Goal: Download file/media

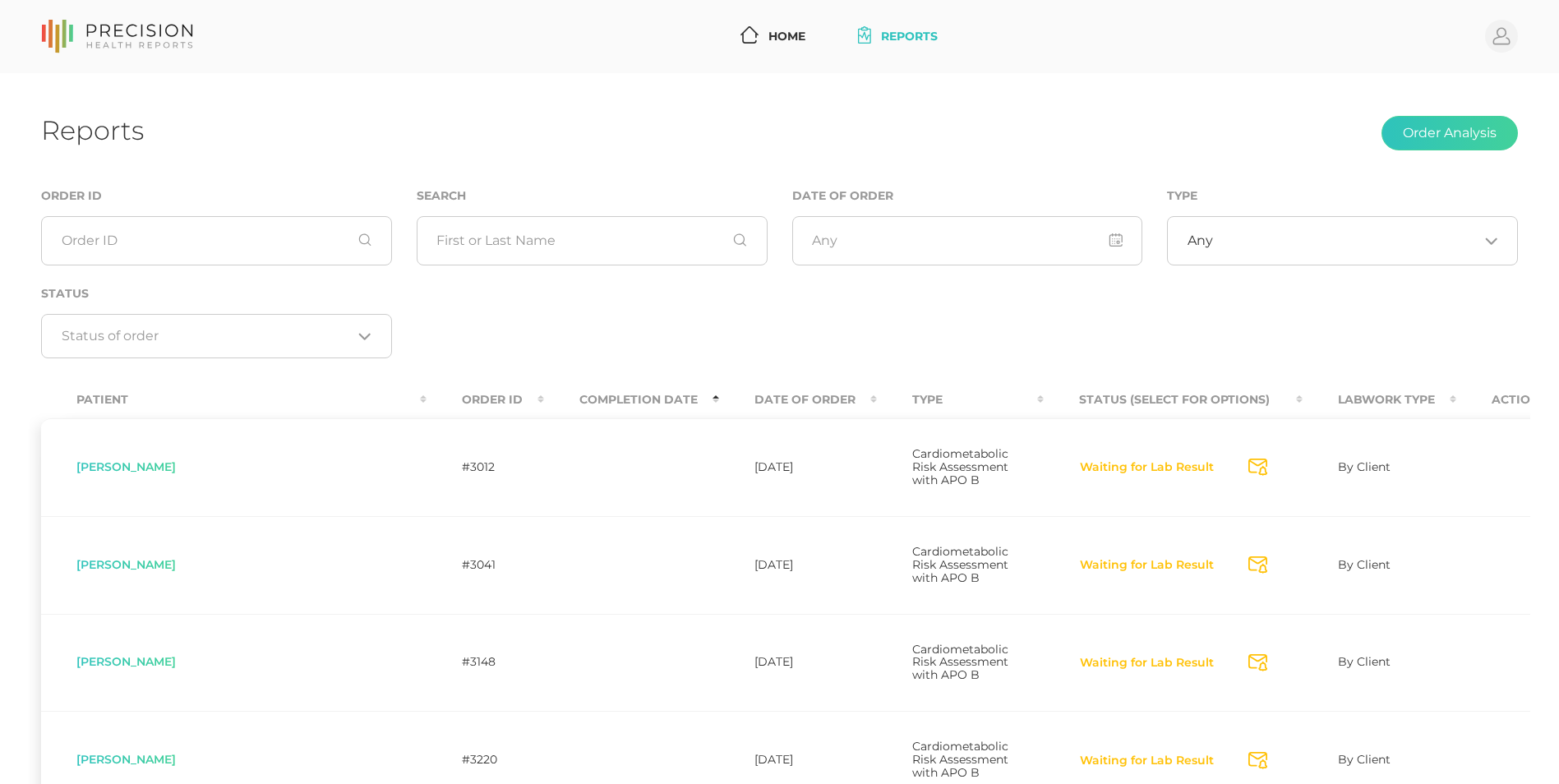
scroll to position [122, 0]
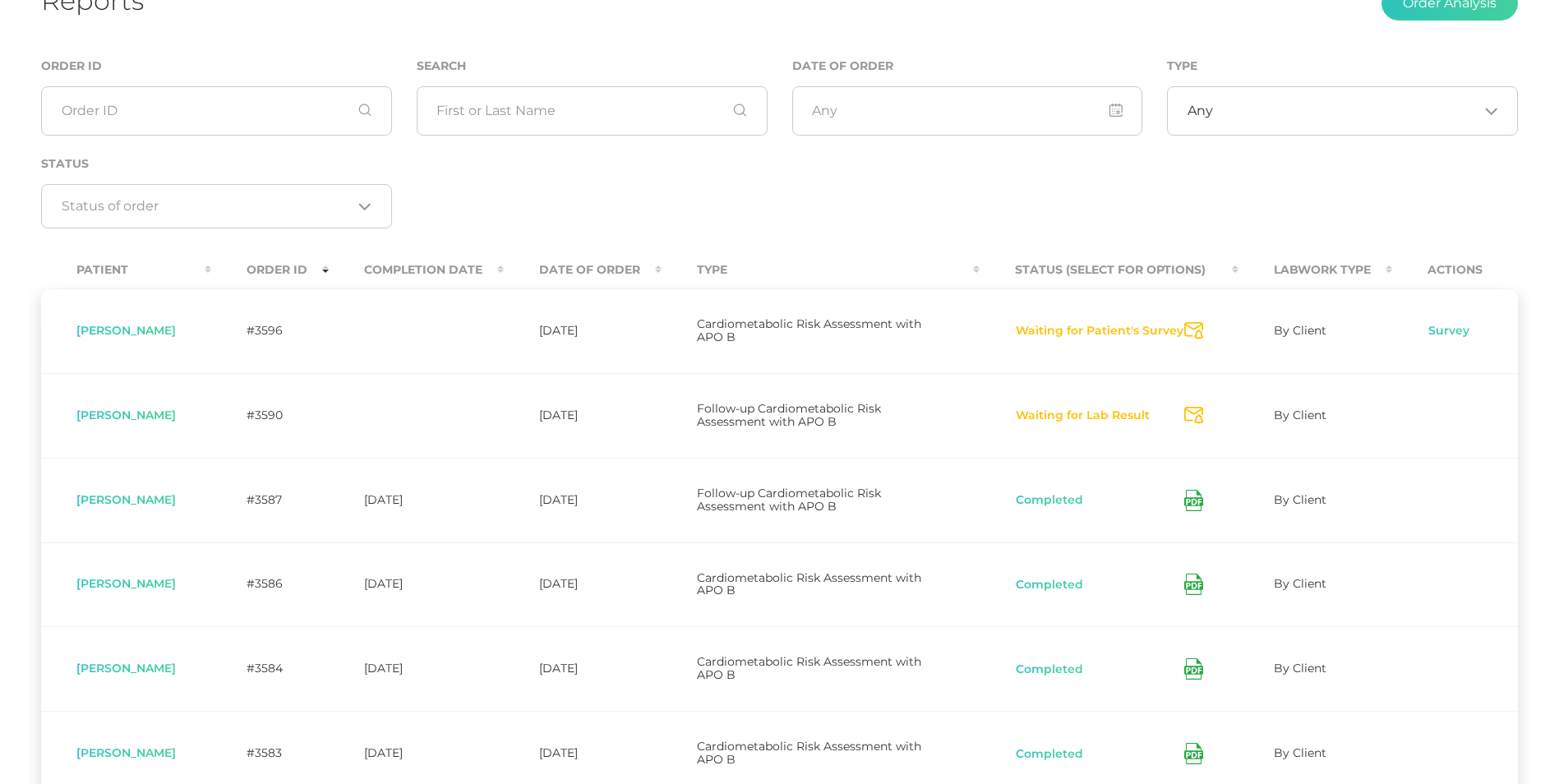
scroll to position [129, 0]
click at [467, 263] on th "Completion Date" at bounding box center [415, 271] width 175 height 37
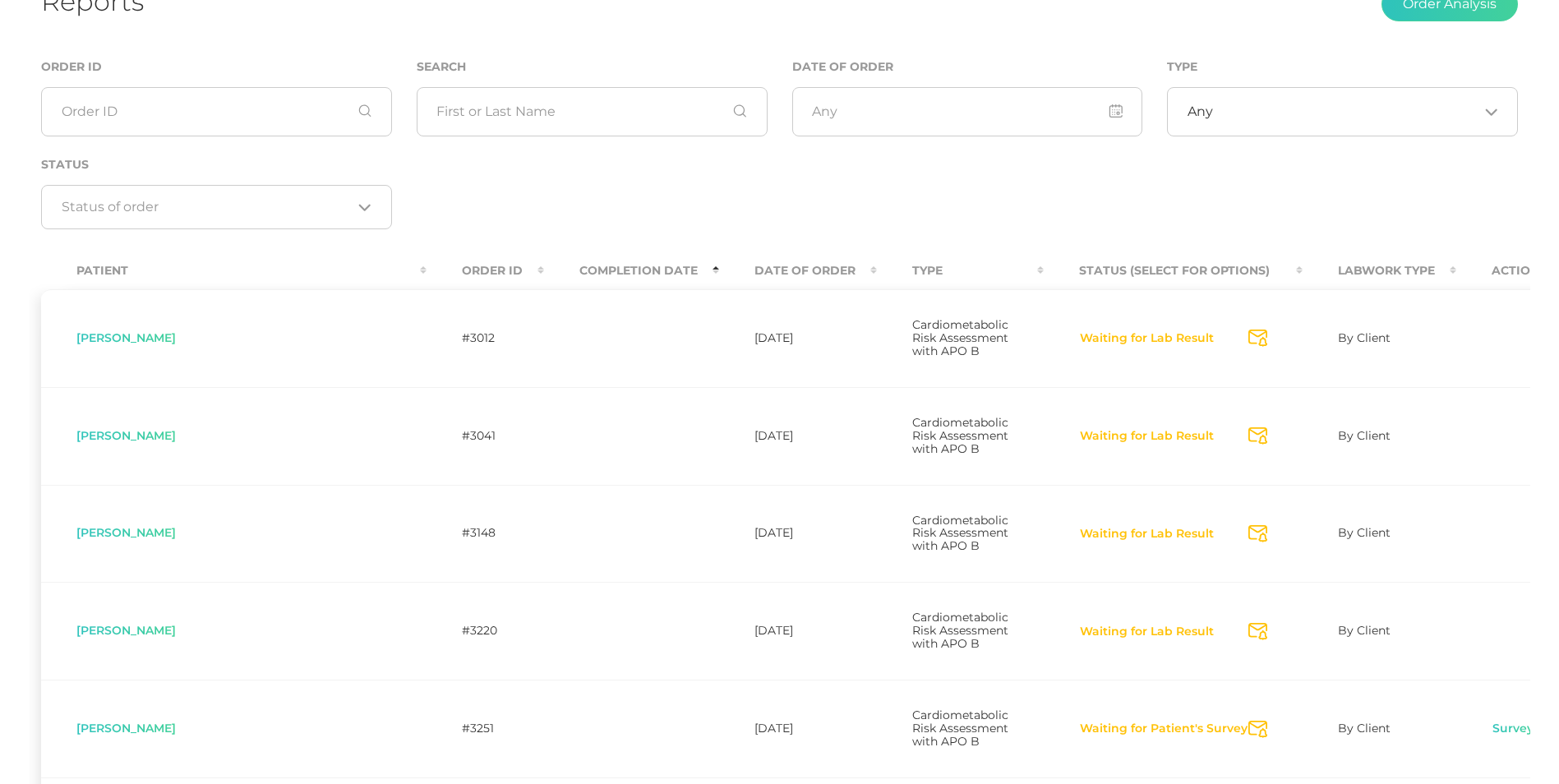
click at [544, 266] on th "Completion Date" at bounding box center [631, 271] width 175 height 37
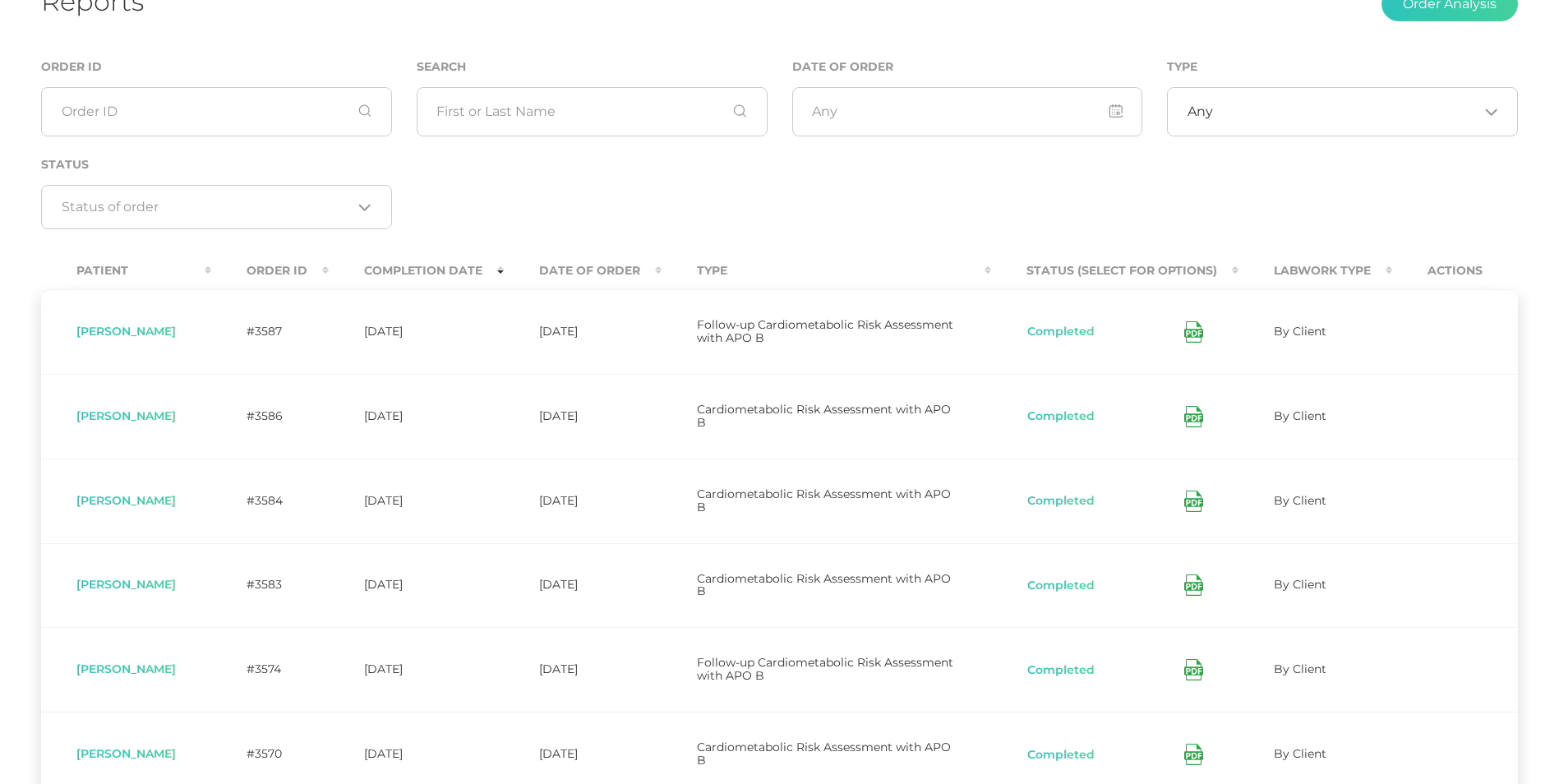
click at [1195, 334] on icon at bounding box center [1191, 333] width 8 height 4
click at [1190, 414] on icon at bounding box center [1193, 416] width 18 height 21
click at [1189, 500] on icon at bounding box center [1193, 501] width 18 height 21
click at [1195, 583] on icon at bounding box center [1193, 585] width 18 height 21
